Goal: Information Seeking & Learning: Find specific fact

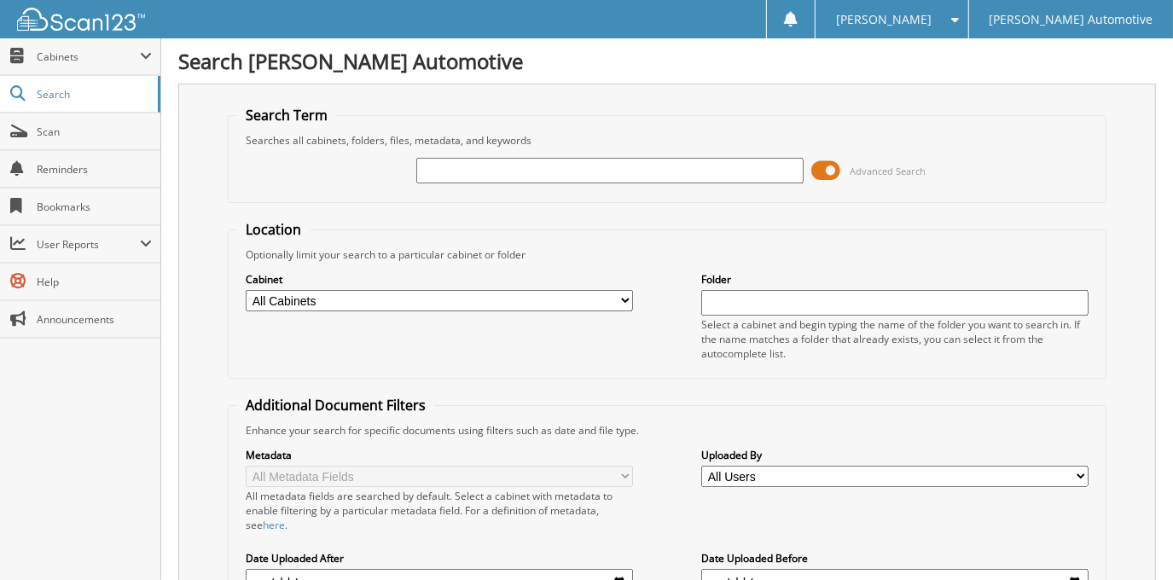
click at [831, 170] on span at bounding box center [826, 171] width 29 height 26
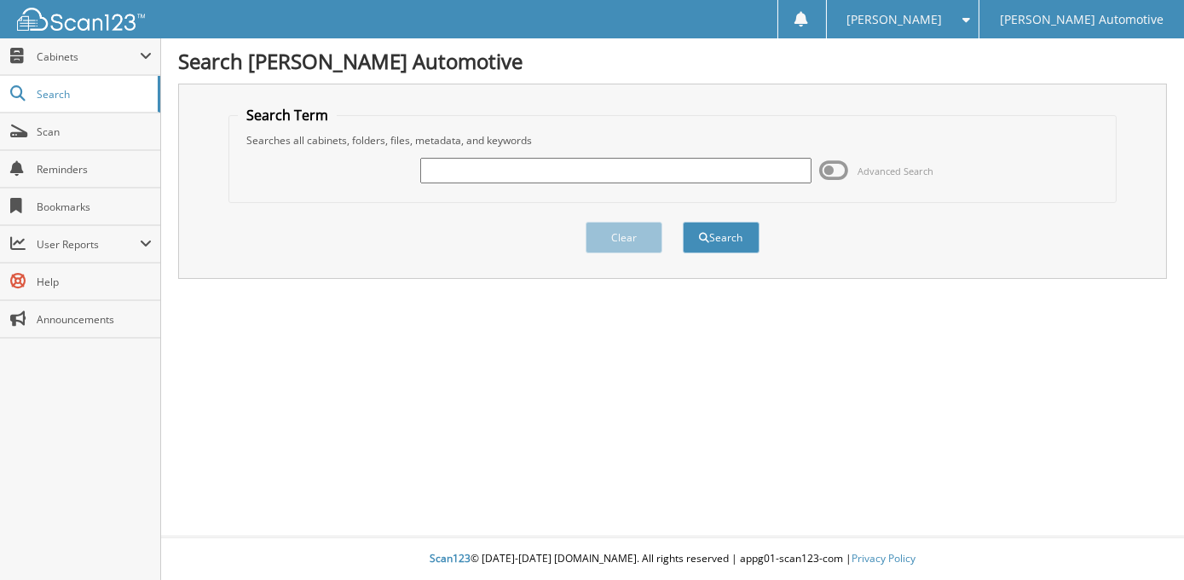
click at [712, 168] on input "text" at bounding box center [615, 171] width 391 height 26
type input "[PERSON_NAME]"
click at [750, 237] on button "Search" at bounding box center [721, 238] width 77 height 32
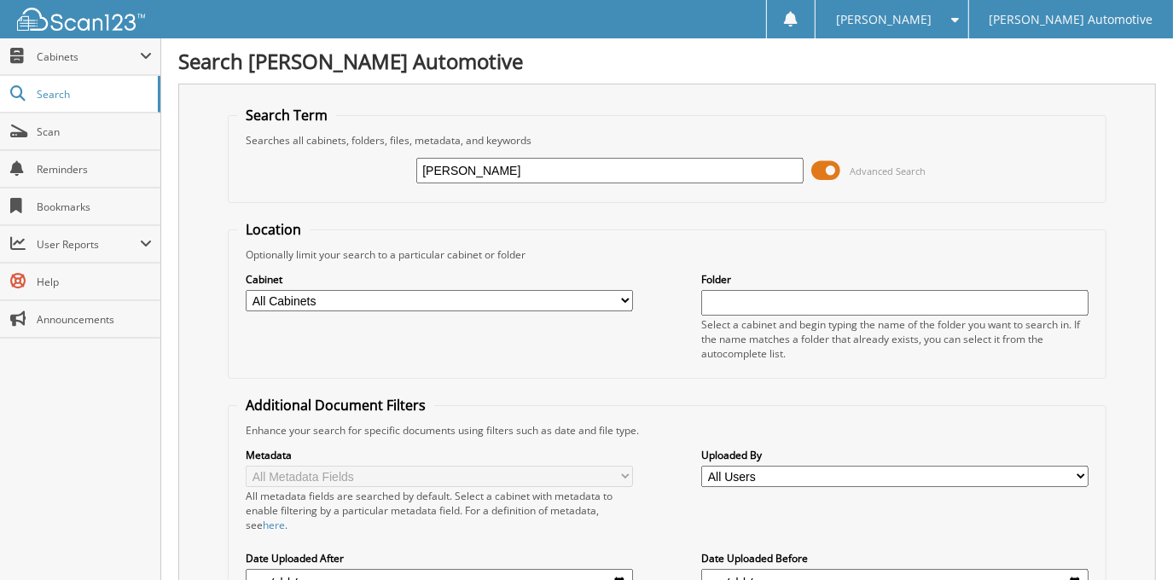
click at [823, 165] on span at bounding box center [826, 171] width 29 height 26
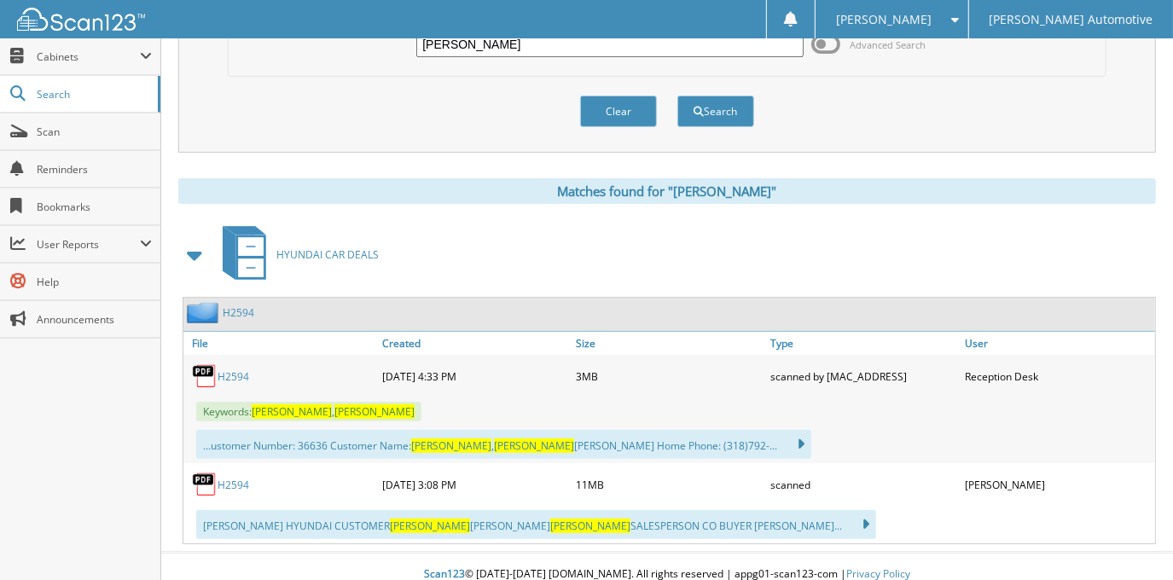
scroll to position [136, 0]
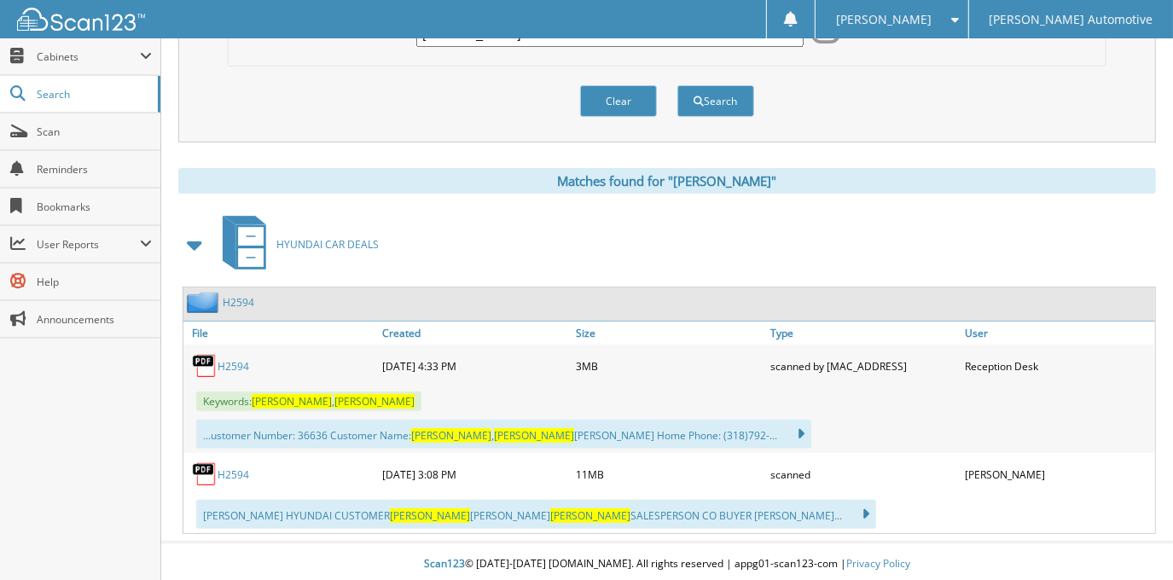
click at [229, 360] on link "H2594" at bounding box center [233, 366] width 32 height 14
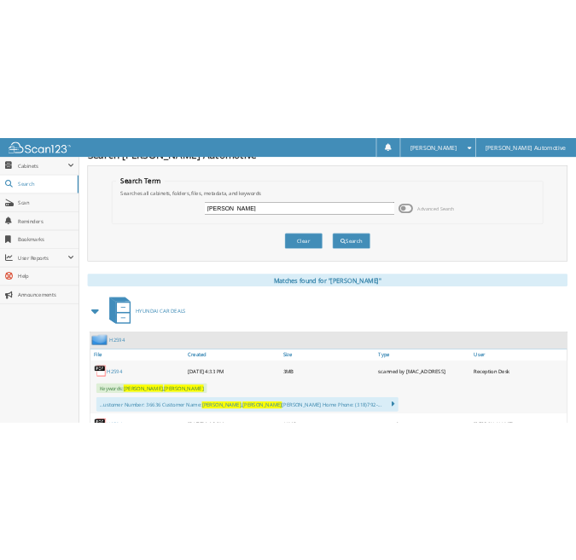
scroll to position [0, 0]
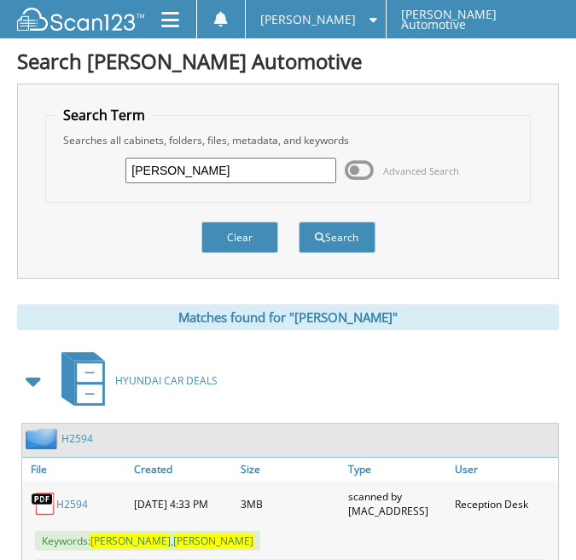
drag, startPoint x: 265, startPoint y: 183, endPoint x: 55, endPoint y: 201, distance: 210.5
click at [55, 201] on form "Search Term Searches all cabinets, folders, files, metadata, and keywords [PERS…" at bounding box center [288, 189] width 486 height 166
type input "[PERSON_NAME]"
click at [298, 222] on button "Search" at bounding box center [336, 238] width 77 height 32
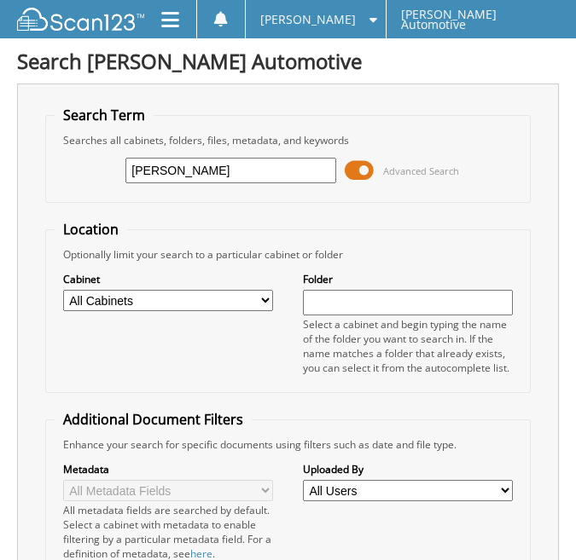
click at [366, 168] on span at bounding box center [359, 171] width 29 height 26
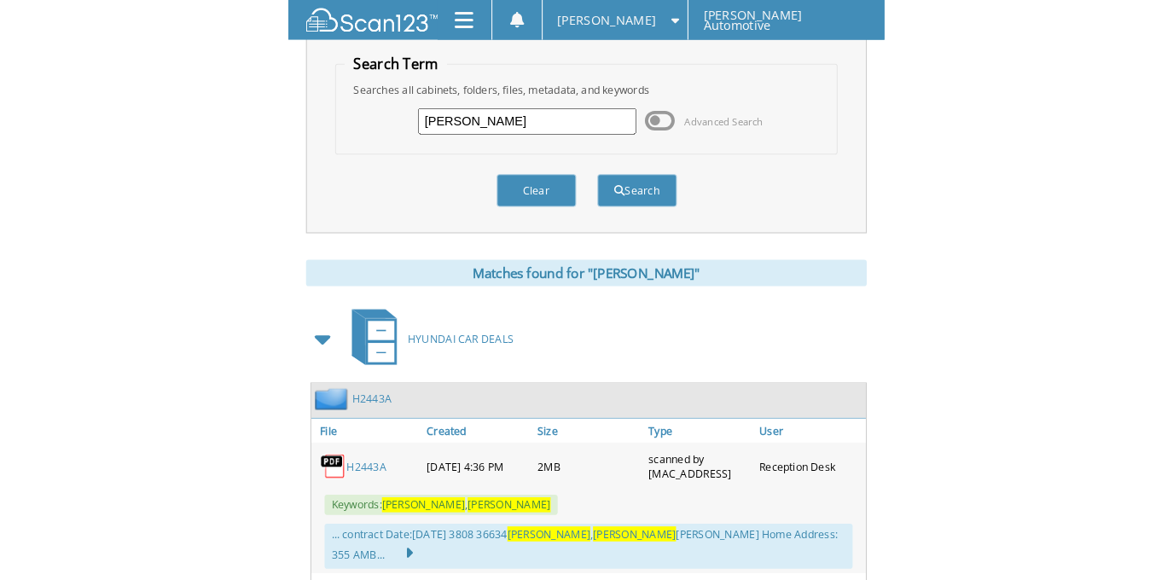
scroll to position [77, 0]
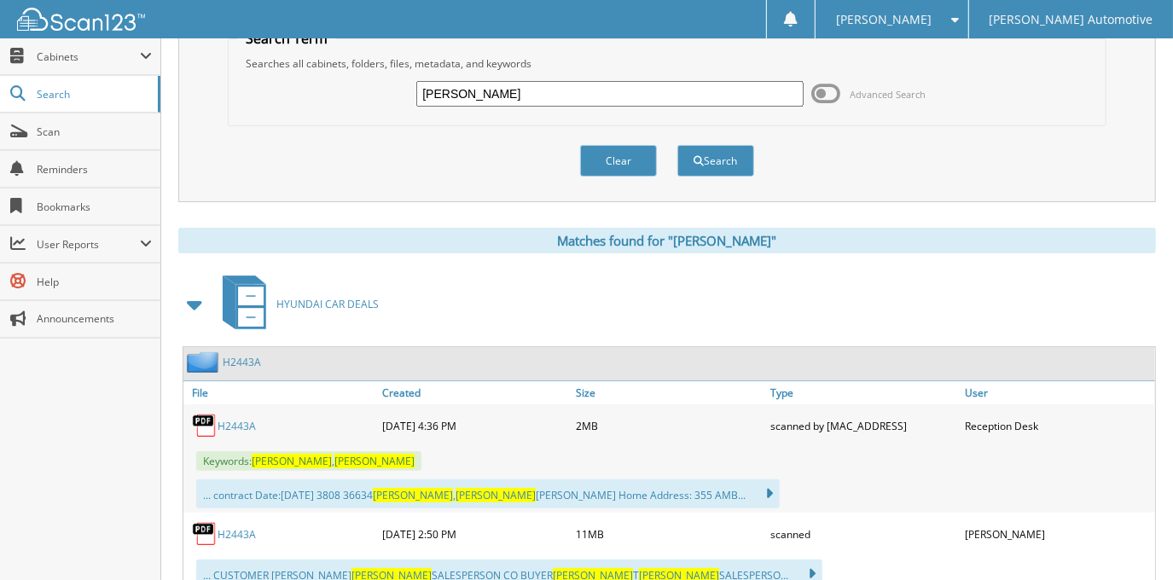
click at [246, 420] on link "H2443A" at bounding box center [236, 426] width 38 height 14
